Goal: Information Seeking & Learning: Find specific fact

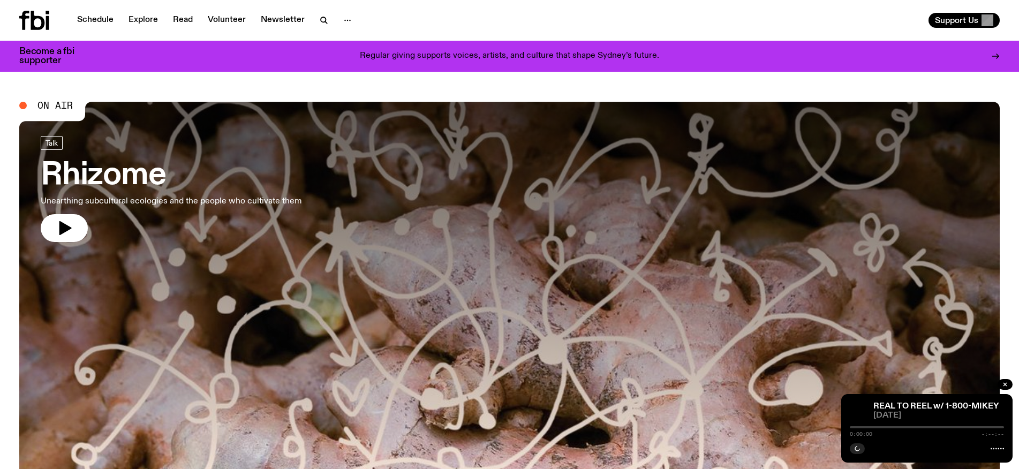
click at [1001, 53] on div "Become a fbi supporter Regular giving supports voices, artists, and culture tha…" at bounding box center [509, 56] width 1019 height 31
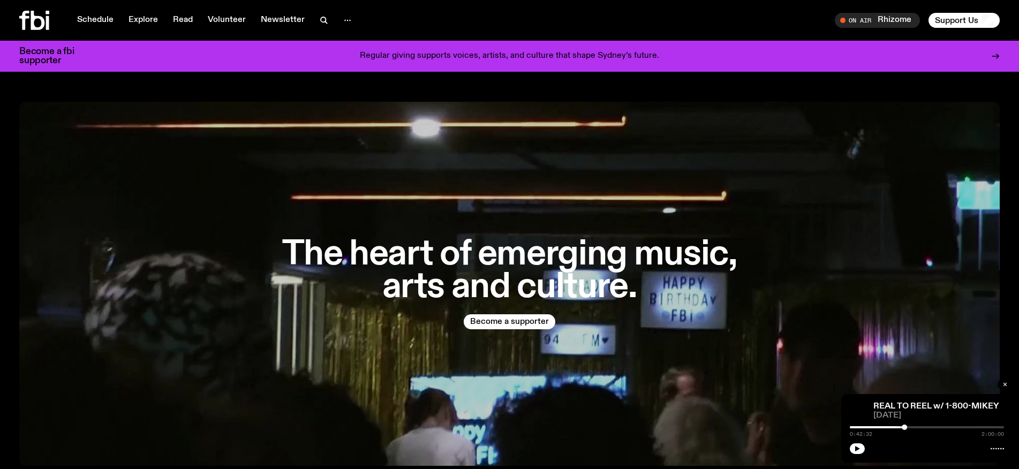
click at [1003, 383] on icon "button" at bounding box center [1005, 384] width 6 height 6
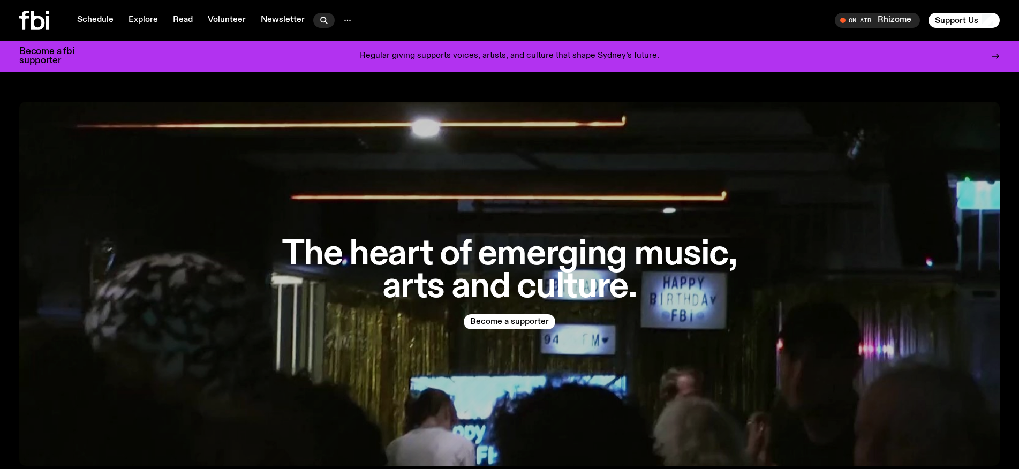
click at [322, 19] on icon "button" at bounding box center [323, 19] width 5 height 5
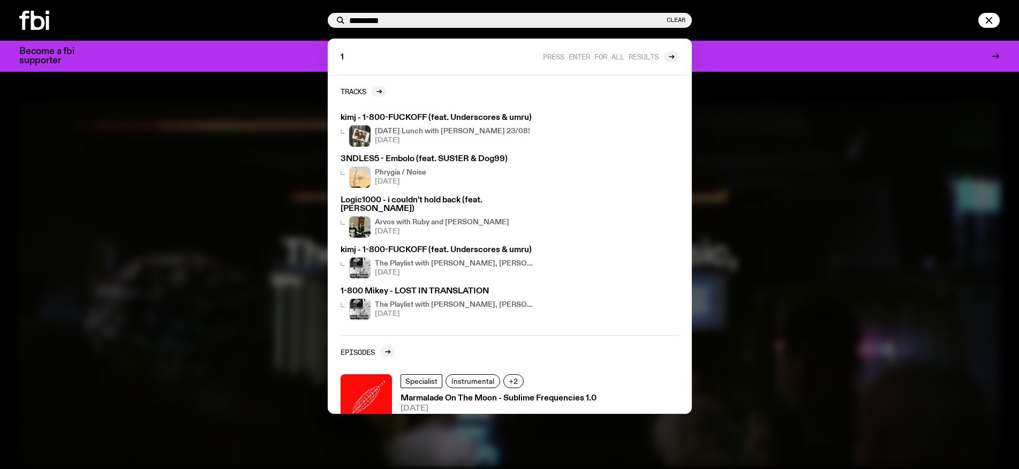
type input "*********"
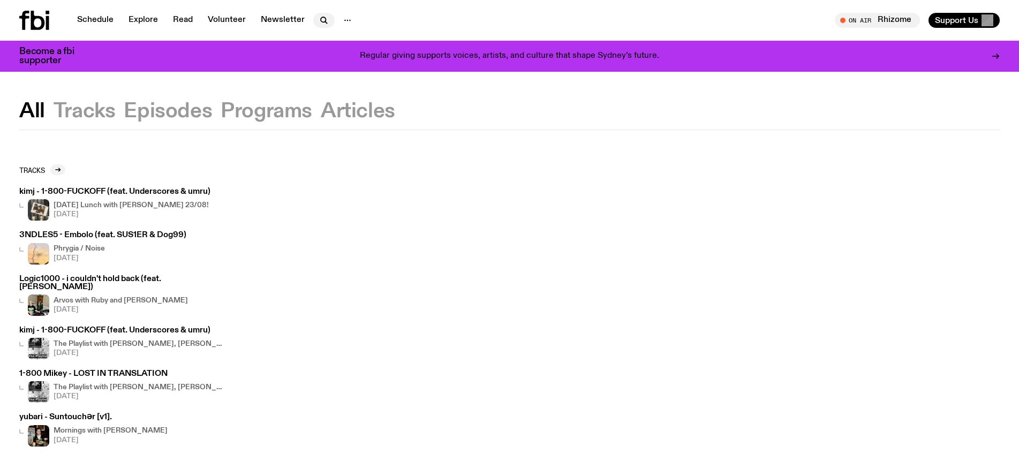
click at [322, 19] on icon "button" at bounding box center [324, 20] width 13 height 13
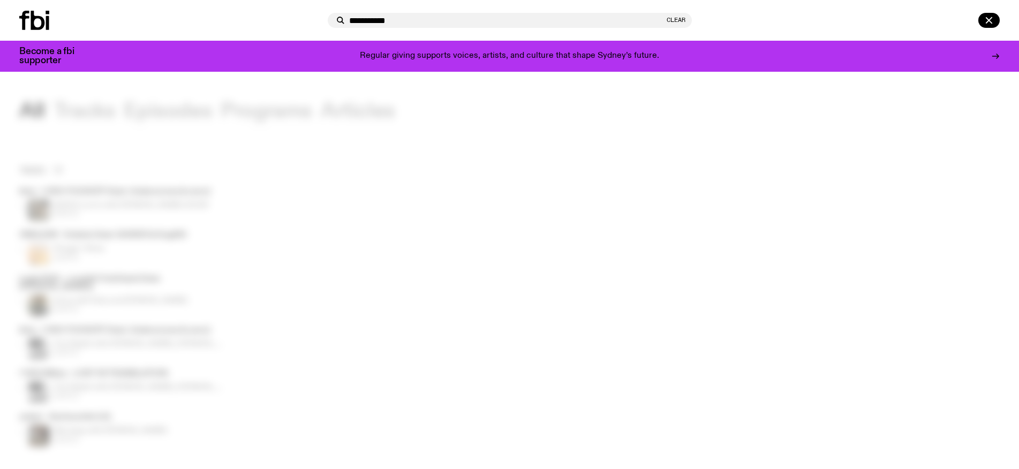
type input "**********"
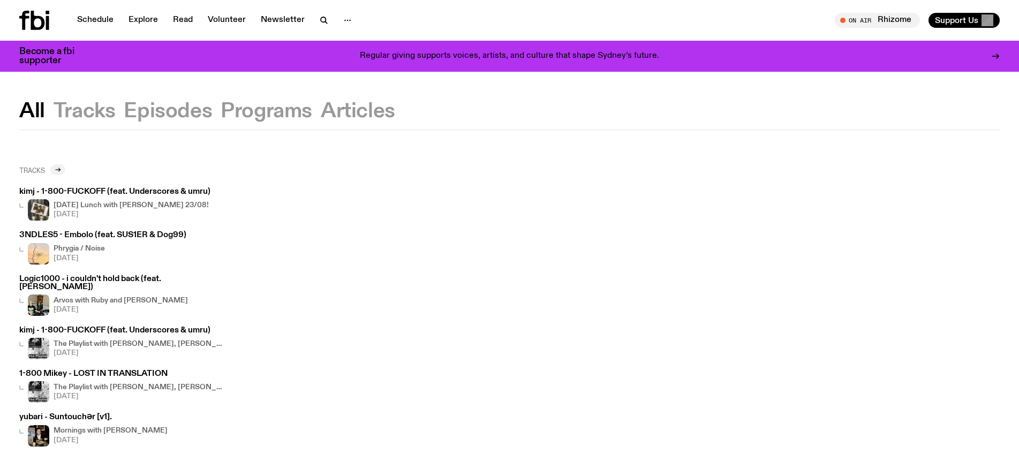
click at [60, 167] on icon at bounding box center [58, 170] width 6 height 6
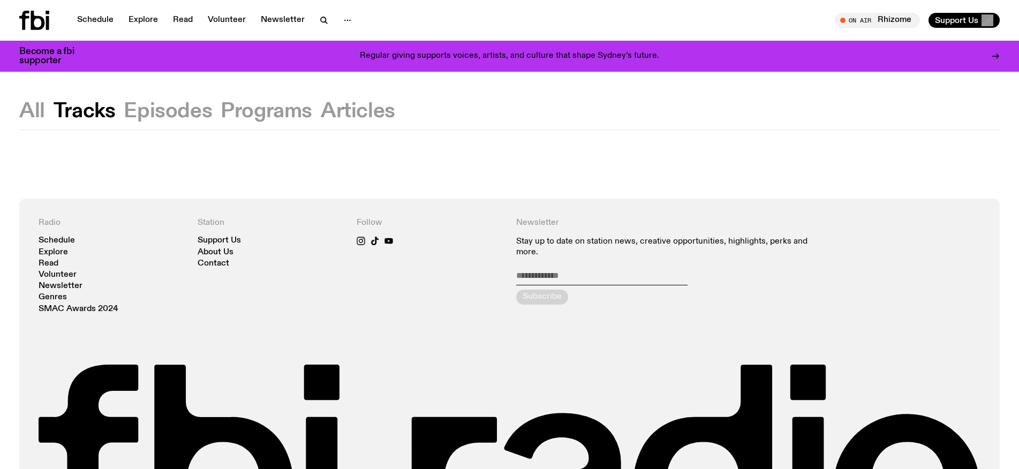
click at [28, 105] on button "All" at bounding box center [32, 111] width 26 height 19
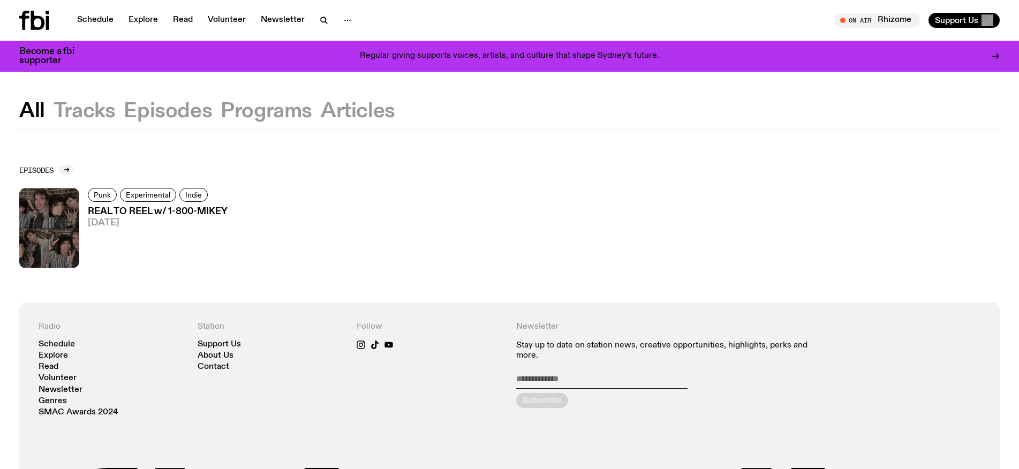
click at [124, 110] on button "Tracks" at bounding box center [168, 111] width 88 height 19
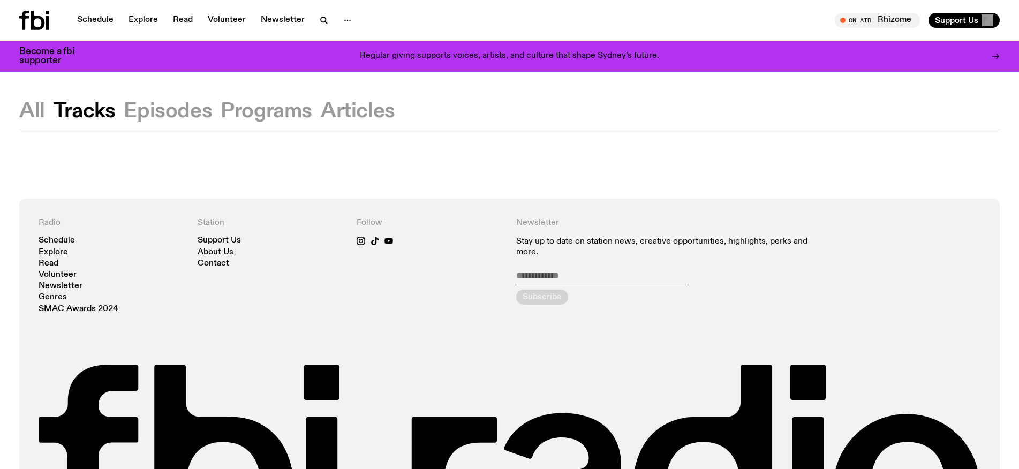
click at [84, 107] on button "Tracks" at bounding box center [85, 111] width 62 height 19
click at [322, 19] on icon "button" at bounding box center [324, 20] width 13 height 13
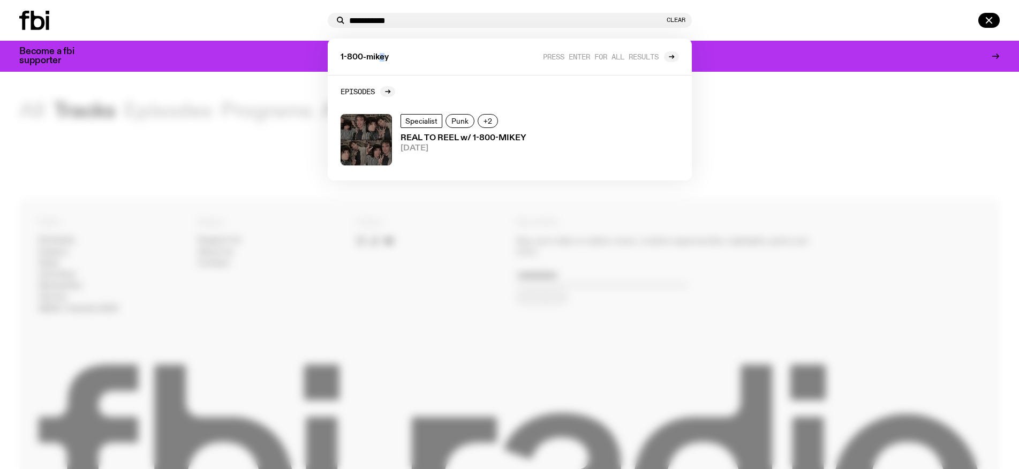
click at [383, 57] on span "1-800-mikey" at bounding box center [365, 58] width 48 height 8
click at [630, 58] on span "Press enter for all results" at bounding box center [601, 56] width 116 height 8
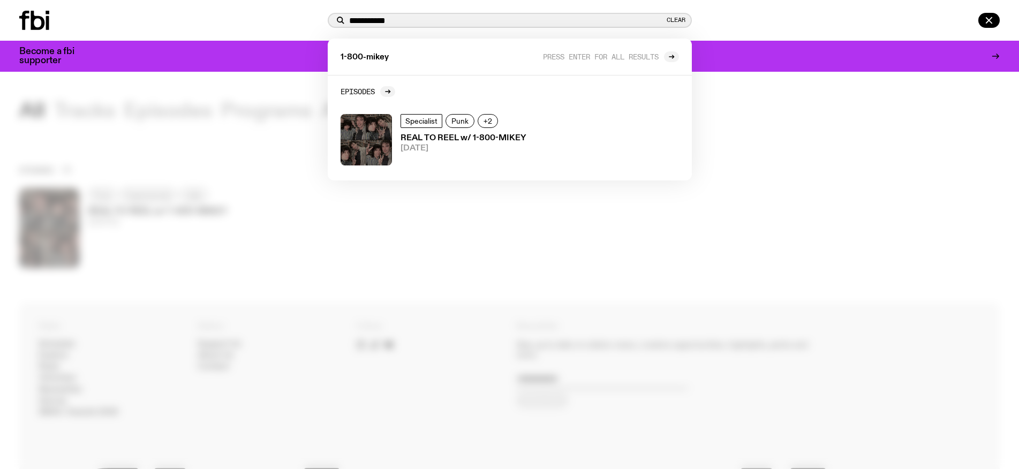
click at [377, 19] on input "**********" at bounding box center [506, 20] width 315 height 9
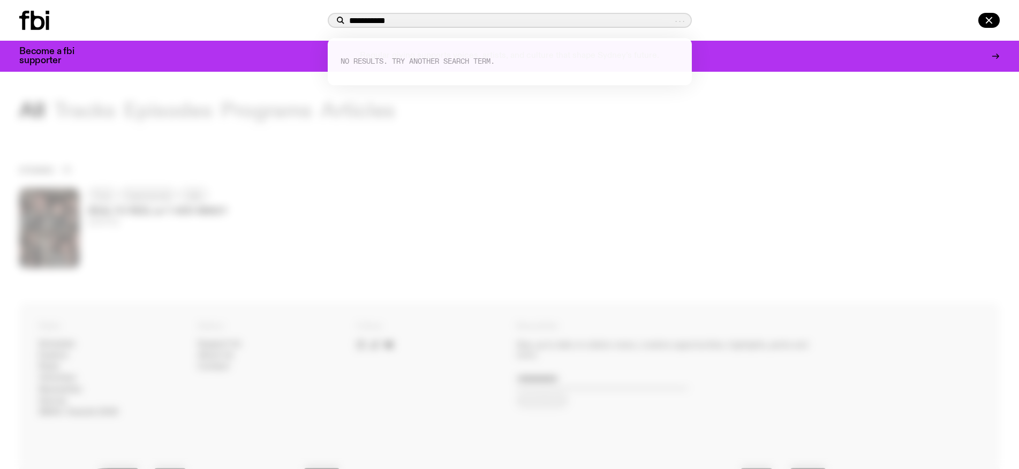
type input "**********"
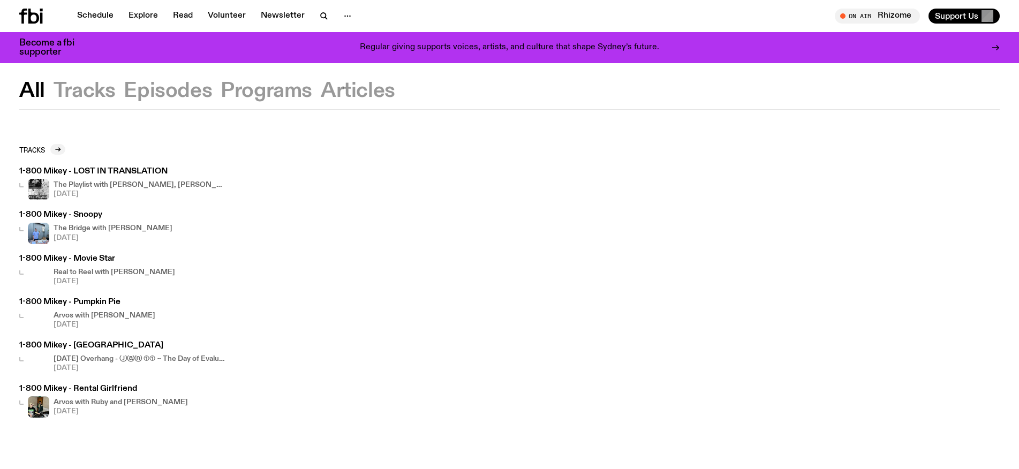
scroll to position [8, 0]
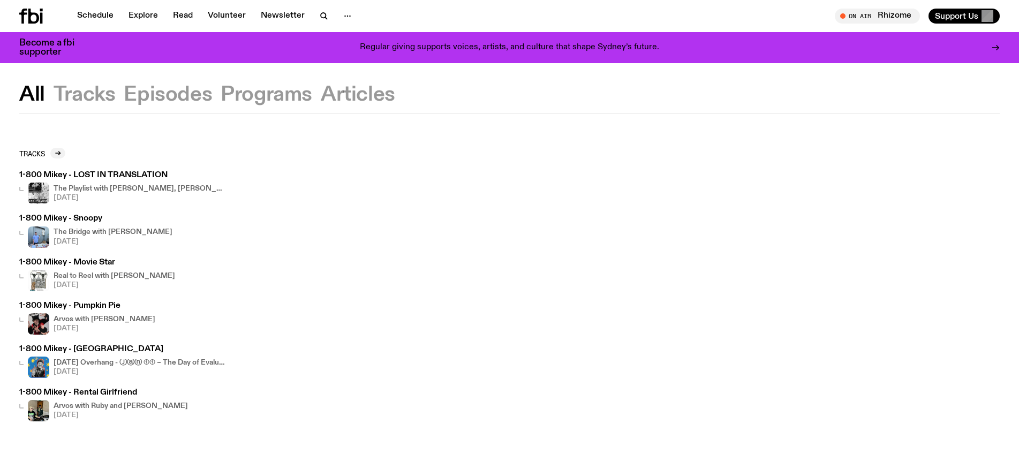
click at [101, 192] on h4 "The Playlist with Jim, Alisha, Benny, and Raf" at bounding box center [139, 188] width 171 height 7
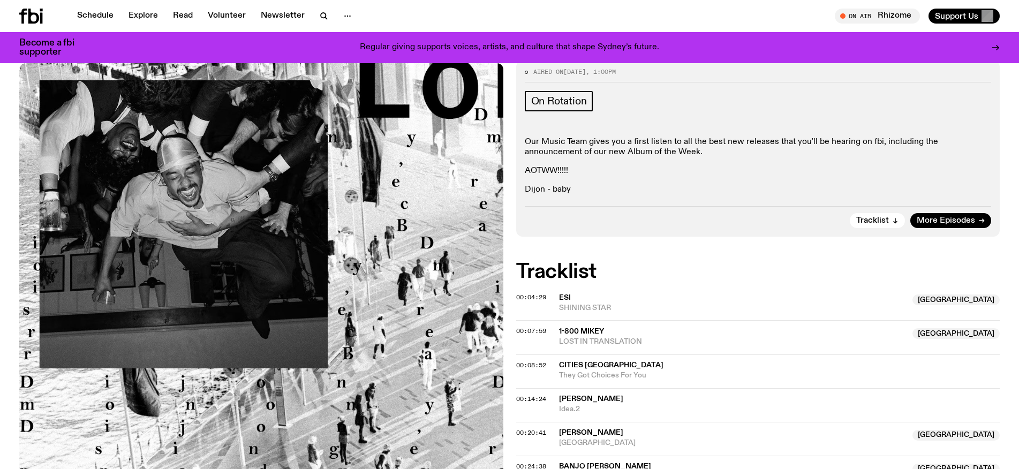
scroll to position [242, 0]
click at [594, 328] on span "1-800 Mikey" at bounding box center [581, 331] width 45 height 7
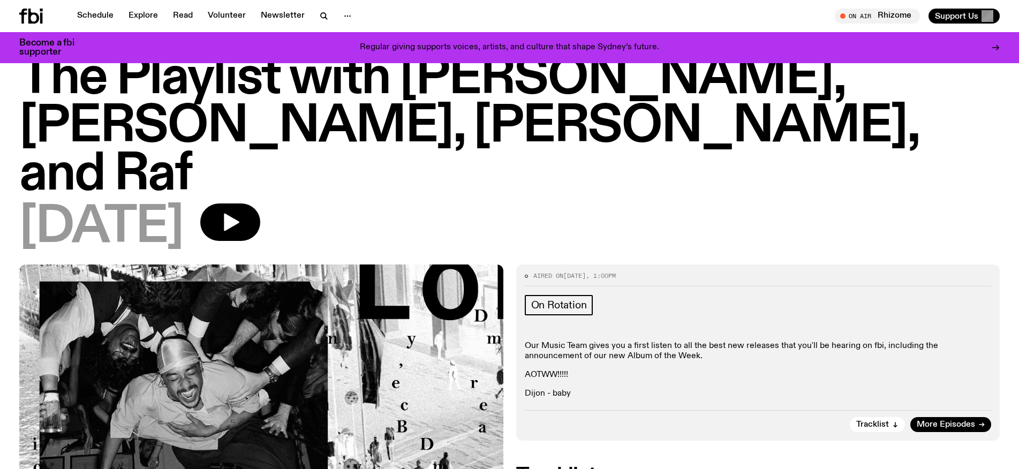
scroll to position [0, 0]
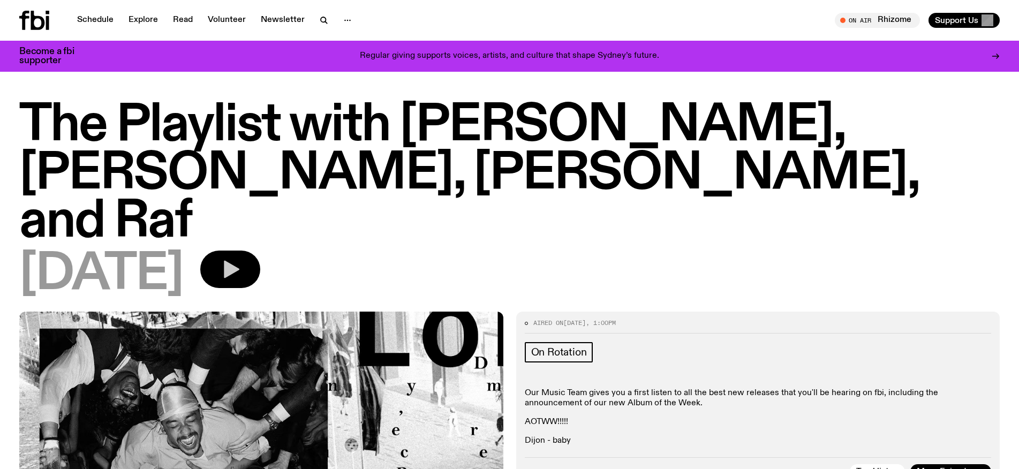
click at [260, 251] on button "button" at bounding box center [230, 269] width 60 height 37
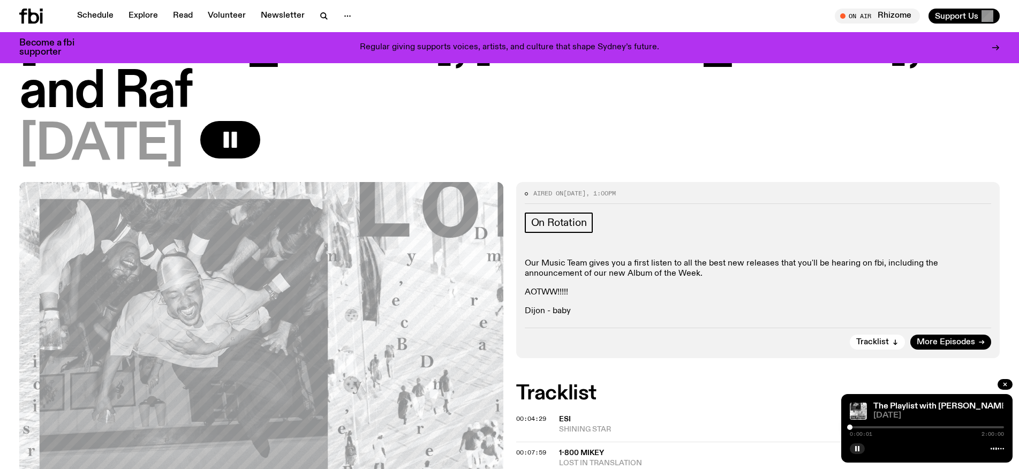
scroll to position [149, 0]
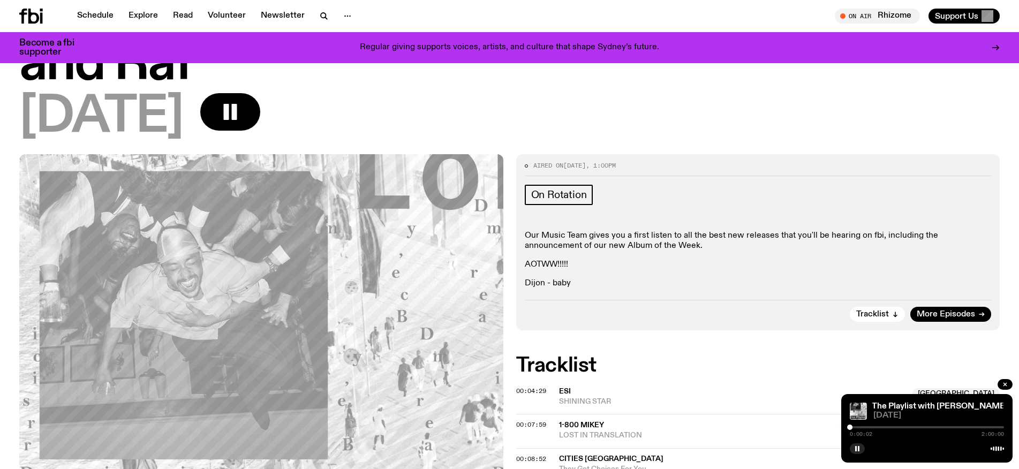
click at [854, 429] on div "0:00:02 2:00:00" at bounding box center [927, 430] width 154 height 13
click at [857, 427] on div at bounding box center [927, 427] width 154 height 2
click at [861, 428] on div at bounding box center [859, 427] width 5 height 5
click at [858, 428] on div at bounding box center [858, 427] width 5 height 5
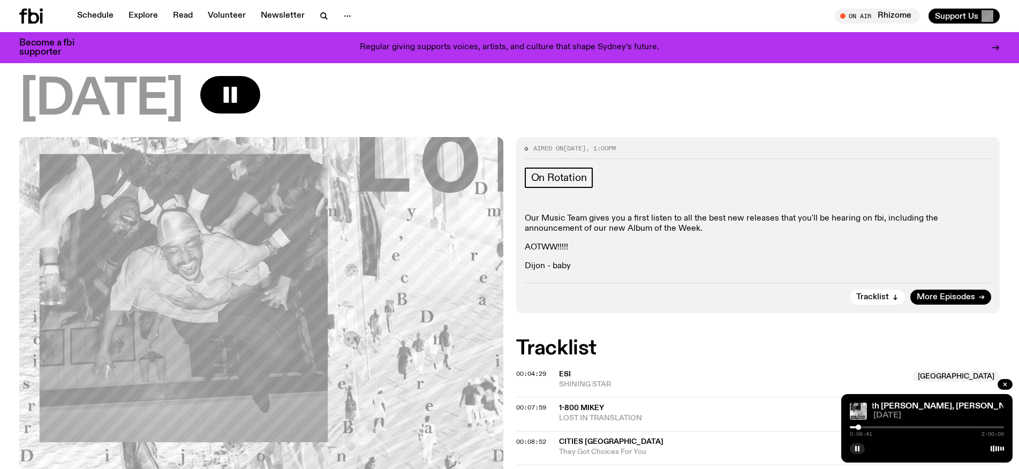
scroll to position [280, 0]
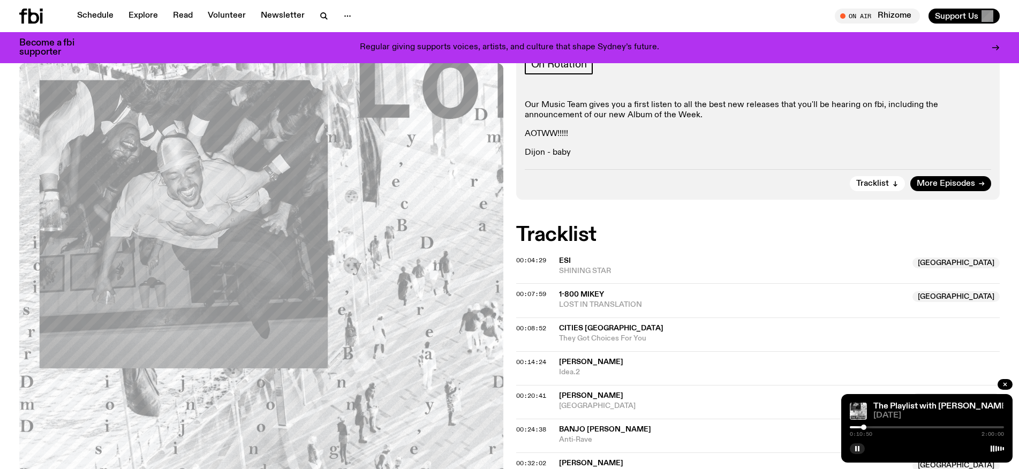
click at [864, 427] on div at bounding box center [863, 427] width 5 height 5
